Goal: Obtain resource: Download file/media

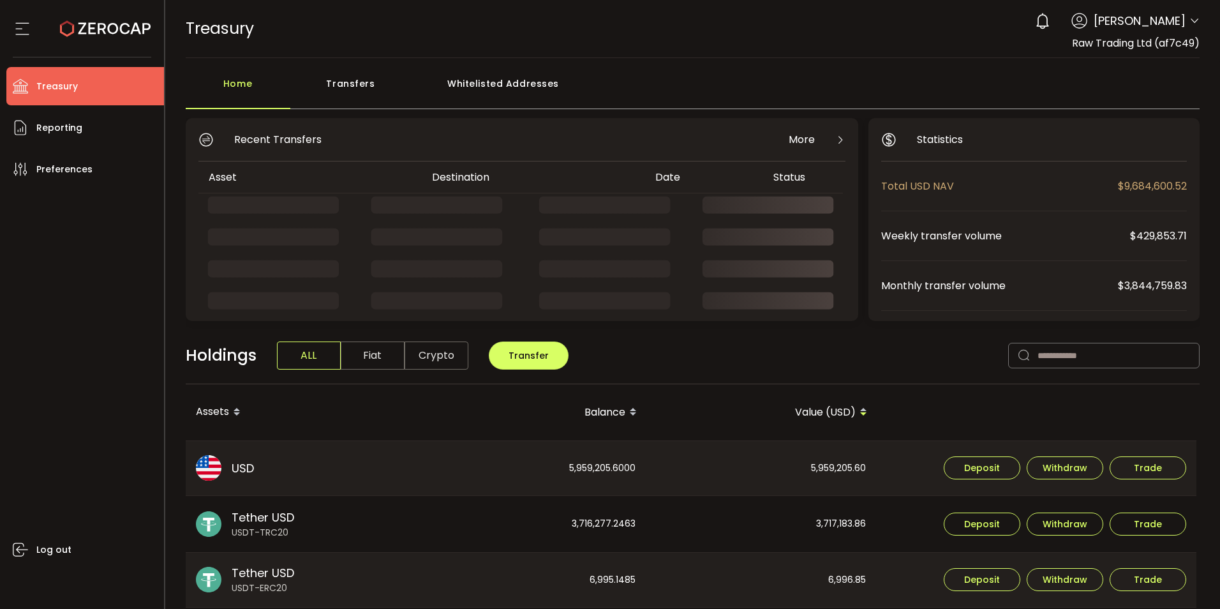
click at [1191, 15] on div "0 Cristal Quinal Account Raw Trading Ltd (af7c49) Raw Trading Ltd (Payments) (d…" at bounding box center [1114, 21] width 171 height 28
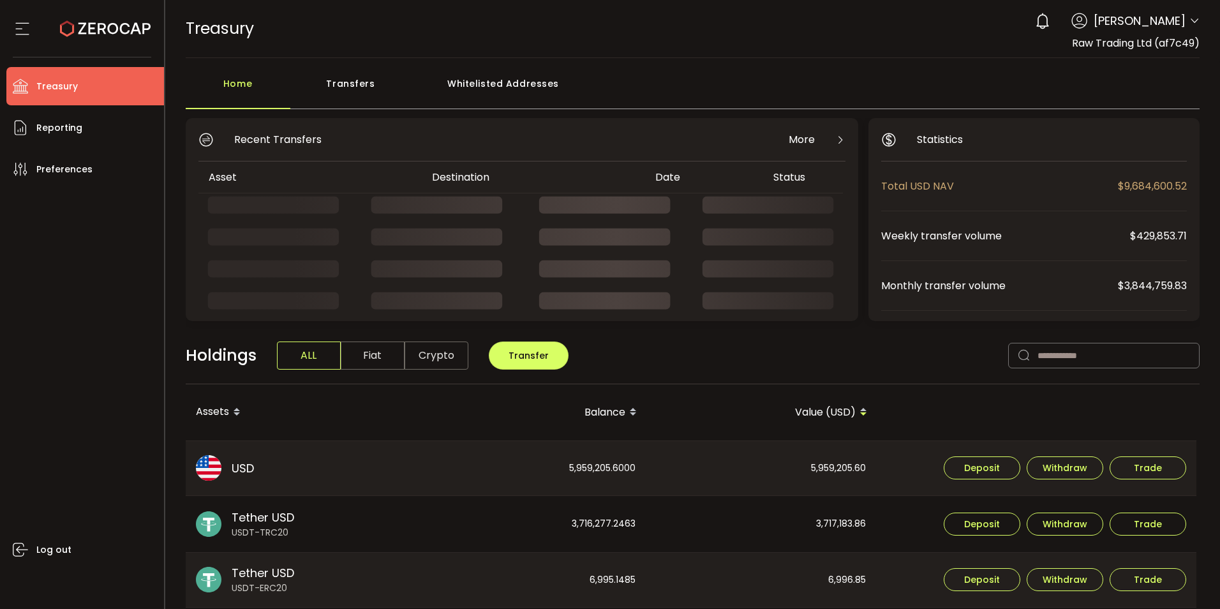
click at [1183, 24] on div "0 Cristal Quinal Account Raw Trading Ltd (af7c49) Raw Trading Ltd (Payments) (d…" at bounding box center [1114, 21] width 171 height 28
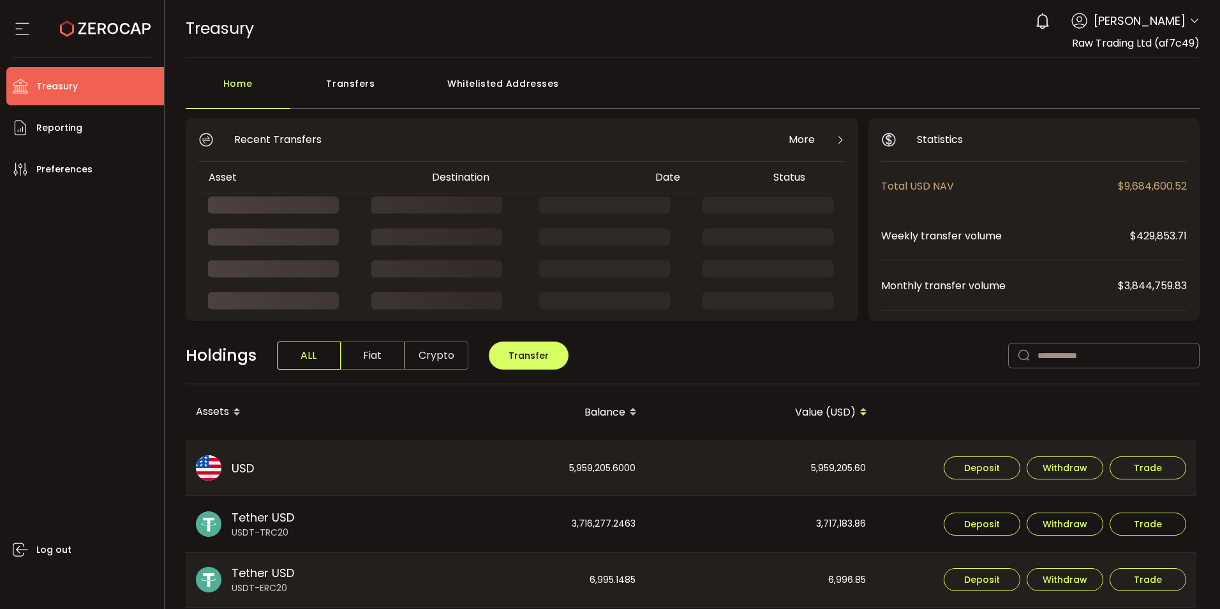
click at [1191, 18] on icon at bounding box center [1194, 21] width 10 height 10
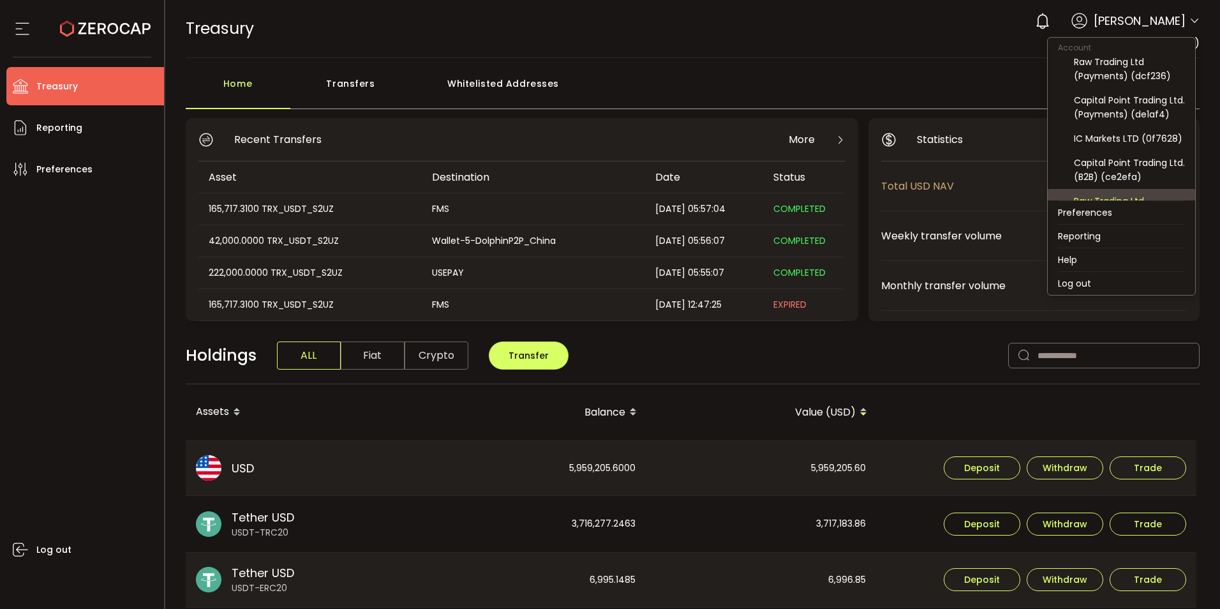
scroll to position [84, 0]
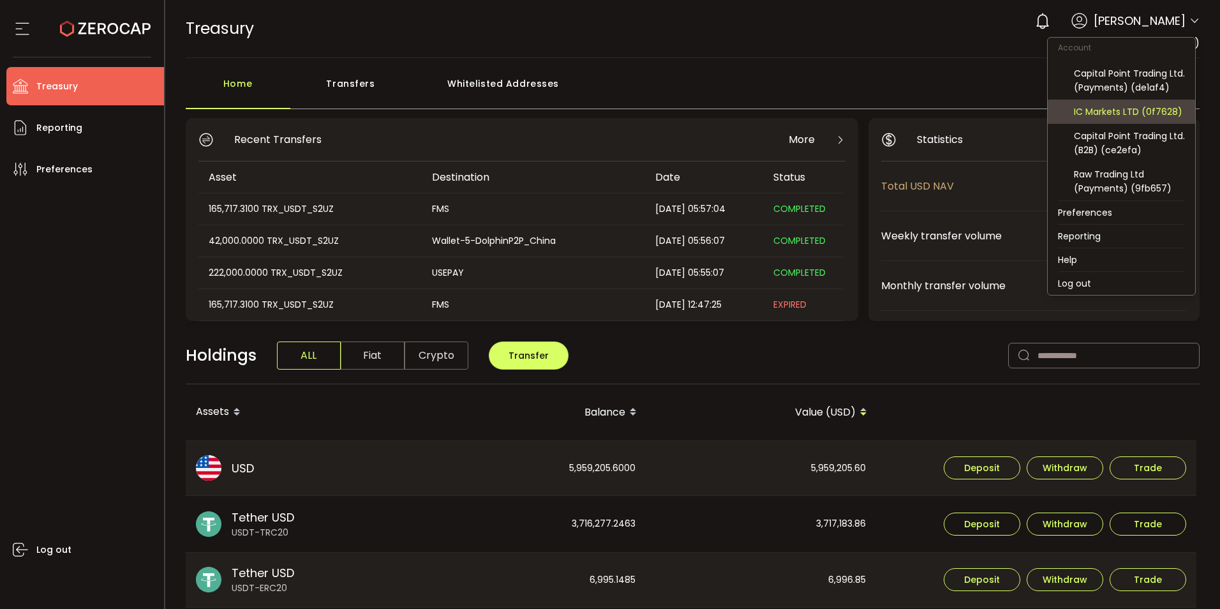
click at [1127, 112] on div "IC Markets LTD (0f7628)" at bounding box center [1129, 112] width 111 height 14
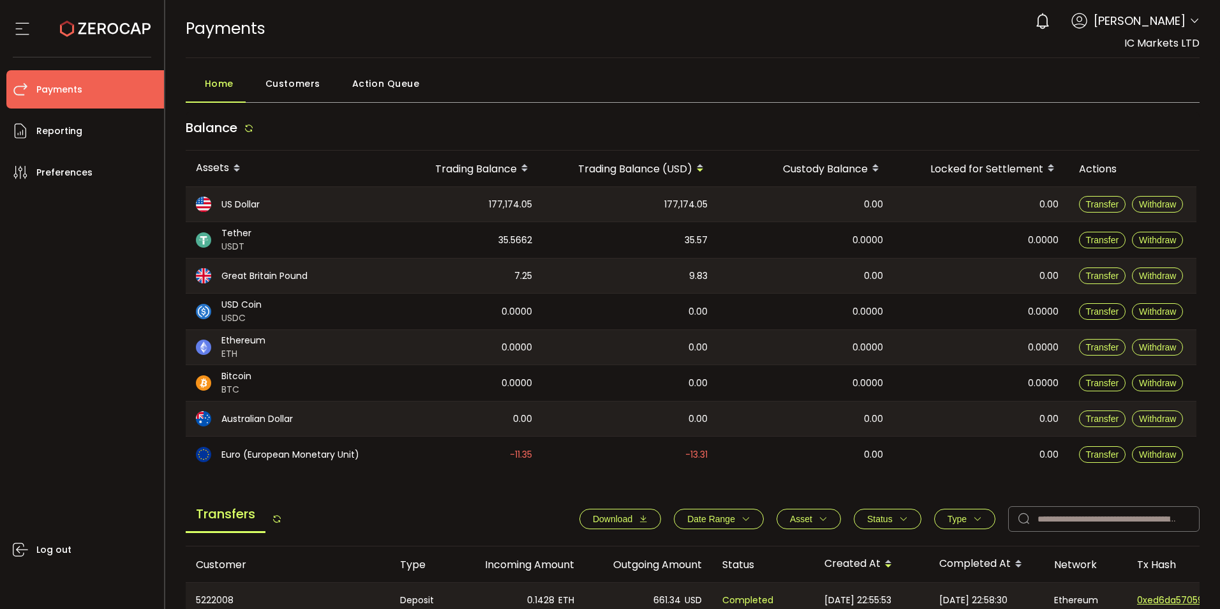
click at [629, 518] on span "Download" at bounding box center [620, 519] width 55 height 10
